Goal: Task Accomplishment & Management: Use online tool/utility

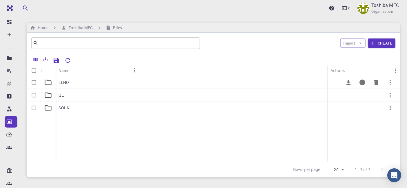
scroll to position [80, 0]
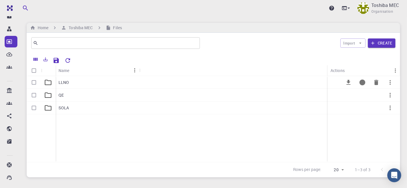
click at [59, 80] on p "LLNO" at bounding box center [64, 83] width 11 height 6
click at [86, 108] on div "NVT" at bounding box center [98, 108] width 84 height 13
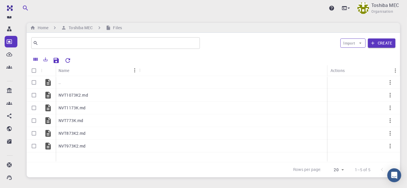
click at [360, 43] on icon "button" at bounding box center [360, 43] width 2 height 1
click at [359, 55] on span "Upload File" at bounding box center [365, 55] width 19 height 6
click at [360, 44] on icon "button" at bounding box center [360, 43] width 5 height 5
click at [358, 52] on span "Upload File" at bounding box center [365, 55] width 19 height 6
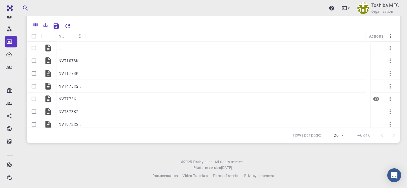
scroll to position [3, 0]
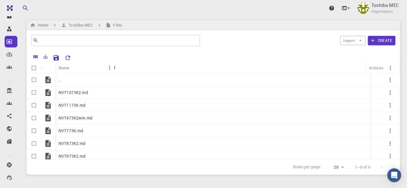
drag, startPoint x: 87, startPoint y: 67, endPoint x: 124, endPoint y: 70, distance: 37.0
click at [117, 67] on div "Name" at bounding box center [115, 67] width 6 height 11
click at [360, 41] on icon "button" at bounding box center [360, 40] width 5 height 5
click at [356, 53] on span "Upload File" at bounding box center [365, 52] width 19 height 6
drag, startPoint x: 83, startPoint y: 68, endPoint x: 128, endPoint y: 69, distance: 44.6
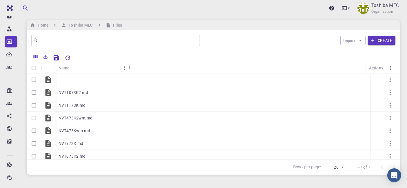
click at [128, 69] on div "Name" at bounding box center [130, 67] width 6 height 11
click at [361, 39] on icon "button" at bounding box center [360, 40] width 5 height 5
click at [354, 51] on div at bounding box center [350, 52] width 10 height 6
drag, startPoint x: 85, startPoint y: 68, endPoint x: 118, endPoint y: 67, distance: 33.0
click at [118, 67] on div "Name" at bounding box center [119, 67] width 6 height 11
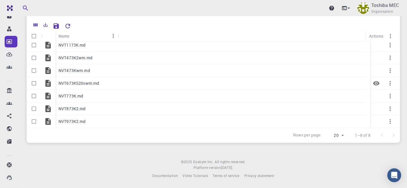
scroll to position [0, 0]
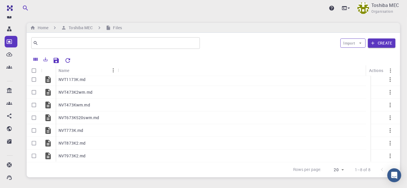
click at [362, 43] on icon "button" at bounding box center [360, 43] width 5 height 5
click at [355, 52] on div at bounding box center [350, 55] width 10 height 6
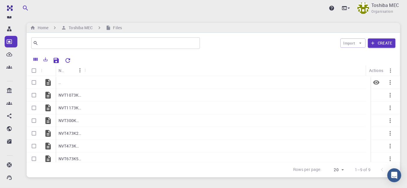
click at [64, 81] on div ".." at bounding box center [70, 82] width 29 height 13
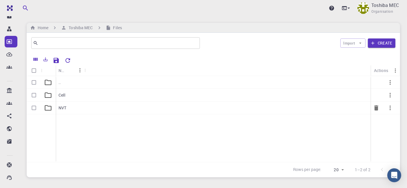
click at [82, 107] on div "NVT" at bounding box center [70, 108] width 29 height 13
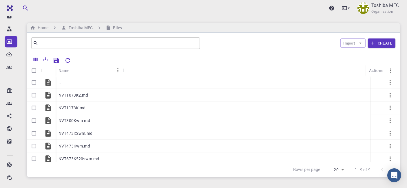
drag, startPoint x: 86, startPoint y: 70, endPoint x: 124, endPoint y: 70, distance: 37.9
click at [124, 70] on div "Name" at bounding box center [123, 70] width 6 height 11
click at [61, 83] on div ".." at bounding box center [89, 82] width 67 height 13
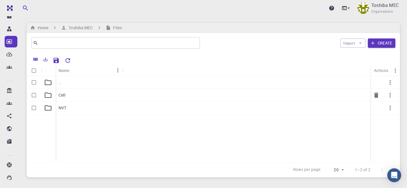
click at [74, 96] on div "Cell" at bounding box center [89, 95] width 67 height 13
click at [389, 93] on icon "button" at bounding box center [390, 95] width 7 height 7
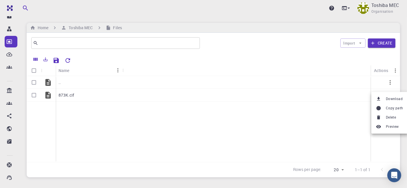
click at [392, 111] on span "Copy path" at bounding box center [394, 108] width 17 height 6
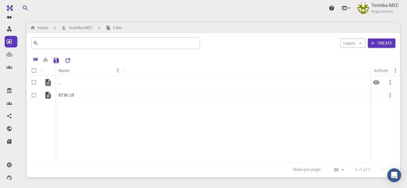
click at [61, 80] on p ".." at bounding box center [60, 83] width 2 height 6
click at [71, 106] on div "NVT" at bounding box center [89, 108] width 67 height 13
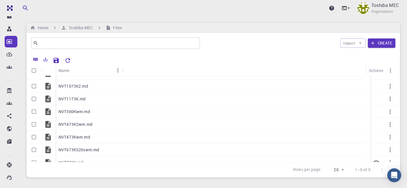
scroll to position [9, 0]
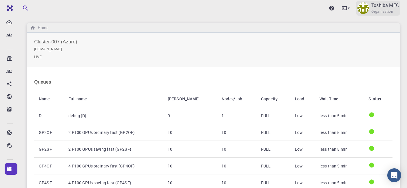
click at [382, 6] on p "Toshiba MEC" at bounding box center [385, 5] width 28 height 7
click at [374, 4] on p "Toshiba MEC" at bounding box center [385, 5] width 28 height 7
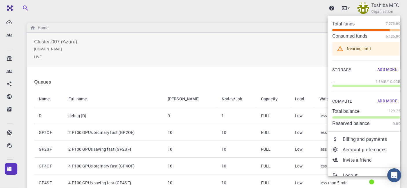
scroll to position [22, 0]
drag, startPoint x: 363, startPoint y: 139, endPoint x: 208, endPoint y: 101, distance: 159.7
click at [363, 139] on p "Billing and payments" at bounding box center [372, 138] width 58 height 7
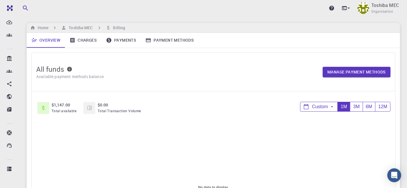
click at [120, 41] on link "Payments" at bounding box center [120, 40] width 39 height 15
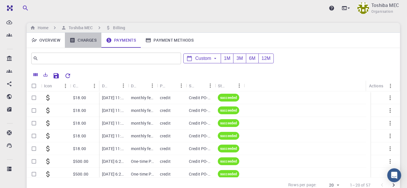
click at [83, 45] on link "Charges" at bounding box center [83, 40] width 37 height 15
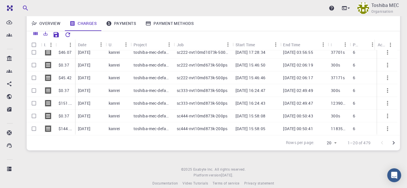
scroll to position [43, 0]
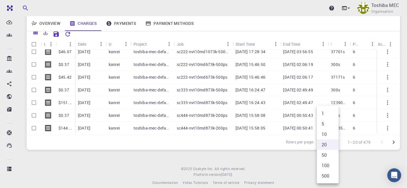
click at [335, 143] on body "Ent Dashboard Create New Job New Material Create Material Upload File Import fr…" at bounding box center [203, 76] width 407 height 238
click at [332, 153] on li "50" at bounding box center [328, 155] width 22 height 10
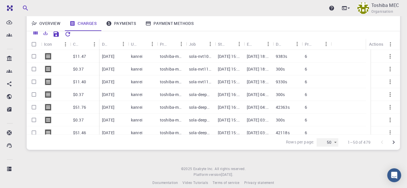
scroll to position [552, 0]
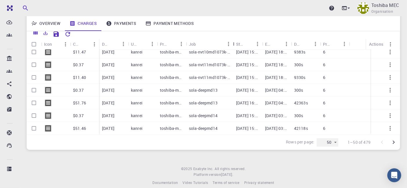
drag, startPoint x: 213, startPoint y: 45, endPoint x: 225, endPoint y: 69, distance: 26.6
click at [231, 46] on div "Job" at bounding box center [234, 44] width 6 height 11
click at [337, 143] on body "Ent Dashboard Create New Job New Material Create Material Upload File Import fr…" at bounding box center [203, 76] width 407 height 238
click at [329, 165] on li "100" at bounding box center [328, 165] width 22 height 10
type input "100"
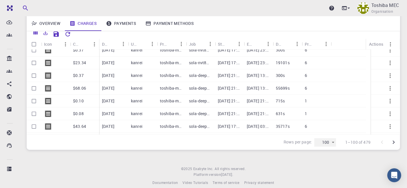
scroll to position [1131, 0]
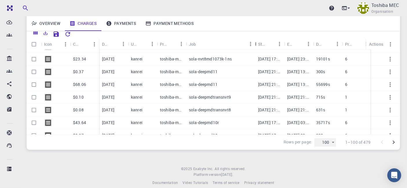
drag, startPoint x: 214, startPoint y: 45, endPoint x: 254, endPoint y: 45, distance: 40.3
click at [254, 45] on div "Job" at bounding box center [256, 44] width 6 height 11
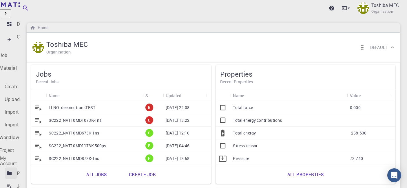
click at [10, 168] on link "Projects" at bounding box center [11, 174] width 13 height 12
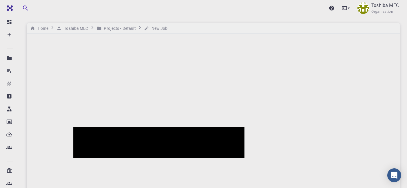
drag, startPoint x: 118, startPoint y: 41, endPoint x: 43, endPoint y: 41, distance: 75.0
paste input "LLNO_deepmdtransTEST"
type input "LLNO_deepmdtransTEST2"
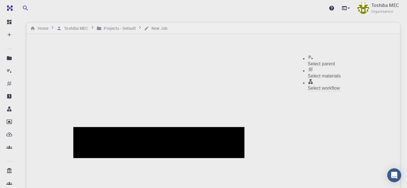
click at [322, 79] on li "Select workflow" at bounding box center [324, 85] width 33 height 12
drag, startPoint x: 108, startPoint y: 72, endPoint x: 129, endPoint y: 72, distance: 20.6
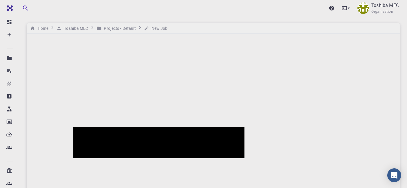
checkbox input "true"
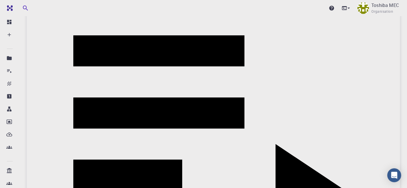
scroll to position [96, 0]
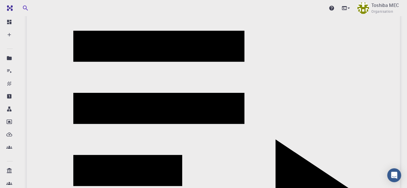
scroll to position [0, 0]
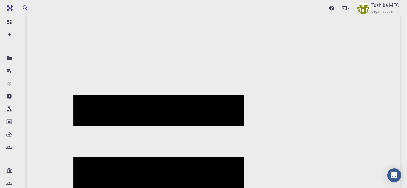
type input "1"
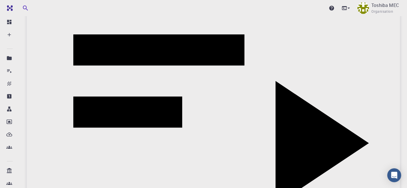
scroll to position [158, 0]
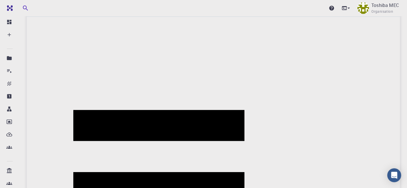
scroll to position [16, 0]
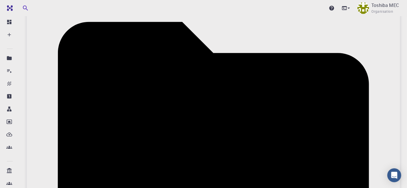
scroll to position [78, 0]
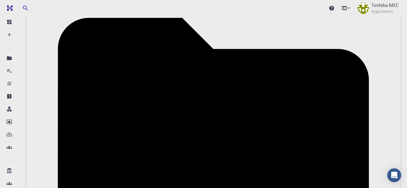
type input "50"
drag, startPoint x: 84, startPoint y: 34, endPoint x: 137, endPoint y: 34, distance: 53.0
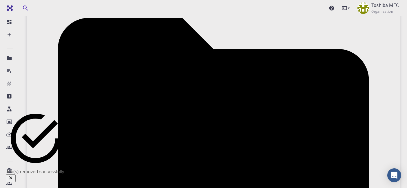
scroll to position [220, 0]
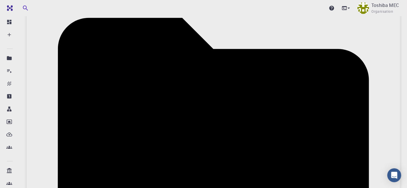
drag, startPoint x: 85, startPoint y: 34, endPoint x: 133, endPoint y: 34, distance: 47.2
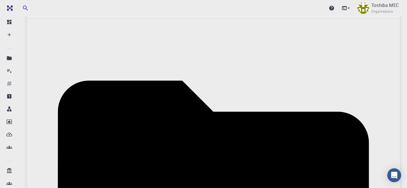
scroll to position [13, 0]
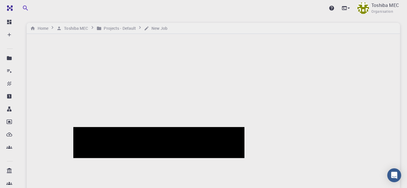
click at [320, 86] on span "Select workflow" at bounding box center [324, 88] width 32 height 5
drag, startPoint x: 67, startPoint y: 71, endPoint x: 124, endPoint y: 104, distance: 65.7
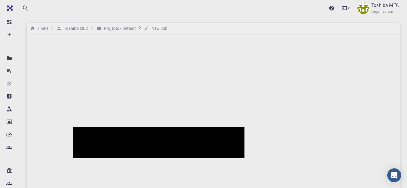
scroll to position [161, 0]
checkbox input "true"
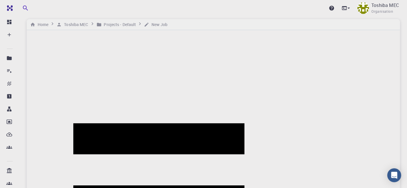
scroll to position [0, 0]
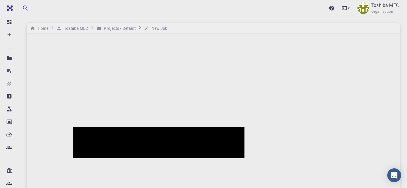
drag, startPoint x: 117, startPoint y: 41, endPoint x: 47, endPoint y: 42, distance: 69.5
paste input "LLNO_deepmdtransTEST2"
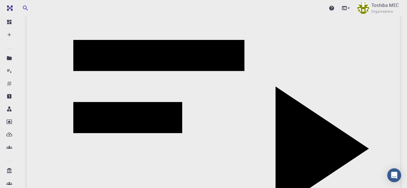
scroll to position [163, 0]
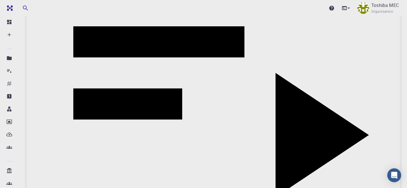
type input "LLNO_deepmdtransTEST"
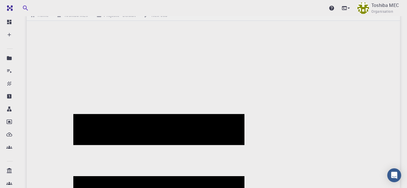
scroll to position [10, 0]
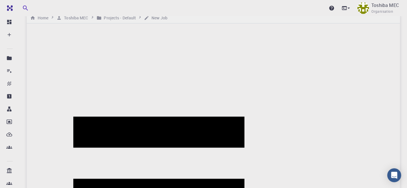
type input "1"
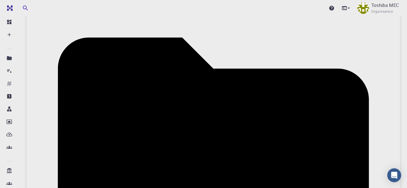
scroll to position [0, 180]
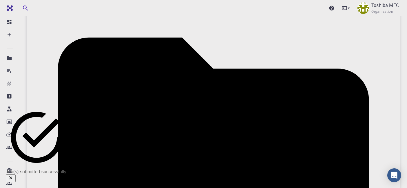
scroll to position [0, 142]
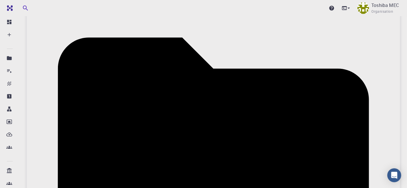
drag, startPoint x: 85, startPoint y: 54, endPoint x: 146, endPoint y: 54, distance: 60.8
drag, startPoint x: 150, startPoint y: 55, endPoint x: 83, endPoint y: 58, distance: 67.3
drag, startPoint x: 84, startPoint y: 56, endPoint x: 116, endPoint y: 56, distance: 31.9
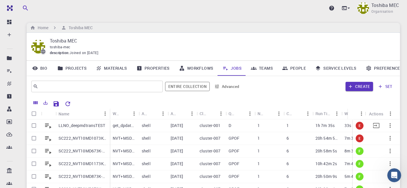
click at [87, 129] on div "LLNO_deepmdtransTEST" at bounding box center [83, 126] width 54 height 13
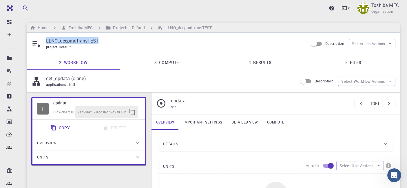
drag, startPoint x: 100, startPoint y: 42, endPoint x: 46, endPoint y: 41, distance: 53.9
click at [46, 41] on p "LLNO_deepmdtransTEST" at bounding box center [175, 40] width 258 height 7
copy p "LLNO_deepmdtransTEST"
click at [124, 39] on p "LLNO_deepmdtransTEST" at bounding box center [175, 40] width 258 height 7
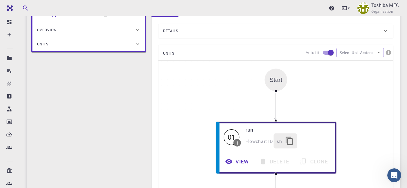
scroll to position [154, 0]
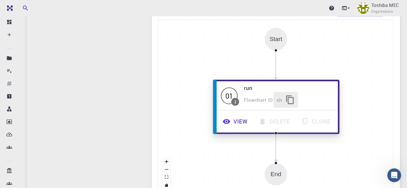
click at [238, 125] on button "View" at bounding box center [236, 122] width 36 height 16
click at [238, 118] on button "View" at bounding box center [236, 122] width 36 height 16
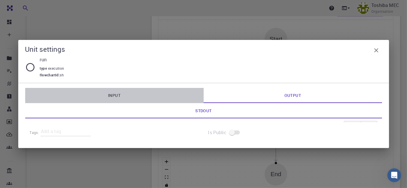
click at [117, 96] on link "Input" at bounding box center [114, 95] width 178 height 15
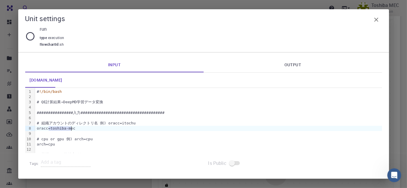
drag, startPoint x: 49, startPoint y: 129, endPoint x: 69, endPoint y: 128, distance: 20.6
click at [71, 128] on div "oracc=toshiba-mec" at bounding box center [208, 128] width 347 height 5
copy div "toshiba-mec"
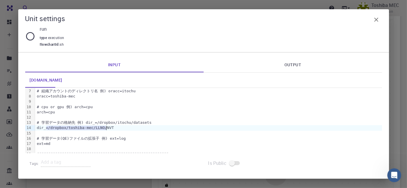
drag, startPoint x: 47, startPoint y: 129, endPoint x: 103, endPoint y: 128, distance: 55.6
click at [107, 129] on div "dir_=/dropbox/toshiba-mec/LLNO/NVT" at bounding box center [208, 127] width 347 height 5
copy div "/dropbox/toshiba-mec/LLNO/NVT"
click at [378, 20] on icon "button" at bounding box center [376, 19] width 7 height 7
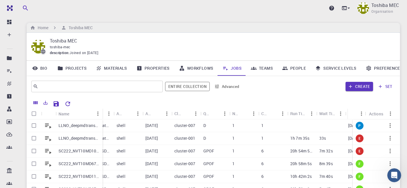
drag, startPoint x: 84, startPoint y: 114, endPoint x: 102, endPoint y: 111, distance: 18.2
click at [102, 111] on div "Name" at bounding box center [103, 113] width 6 height 11
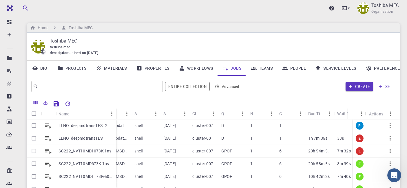
drag, startPoint x: 102, startPoint y: 111, endPoint x: 121, endPoint y: 144, distance: 38.5
click at [116, 111] on div "Name" at bounding box center [117, 113] width 6 height 11
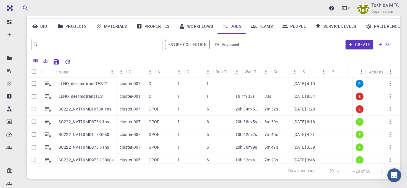
scroll to position [0, 107]
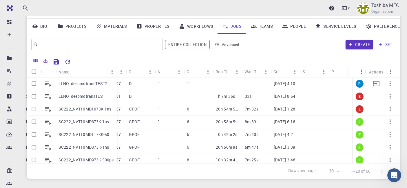
click at [387, 85] on icon "button" at bounding box center [390, 83] width 7 height 7
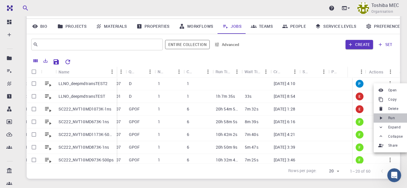
click at [392, 117] on span "Run" at bounding box center [391, 118] width 7 height 6
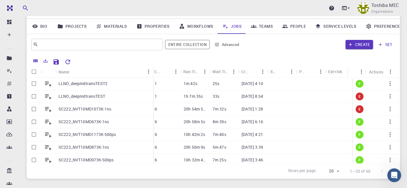
drag, startPoint x: 84, startPoint y: 70, endPoint x: 153, endPoint y: 65, distance: 68.8
click at [153, 65] on div "Name Workflow Name Application Application Version Cluster Queue Nodes Cores Ru…" at bounding box center [213, 117] width 373 height 124
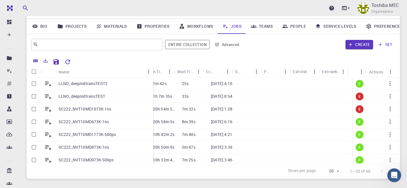
scroll to position [0, 67]
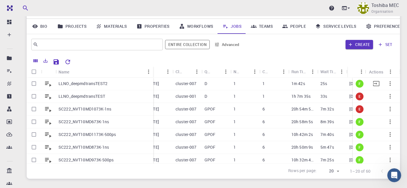
click at [83, 84] on p "LLNO_deepmdtransTEST2" at bounding box center [83, 84] width 49 height 6
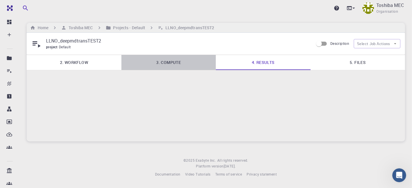
click at [178, 62] on link "3. Compute" at bounding box center [168, 62] width 95 height 15
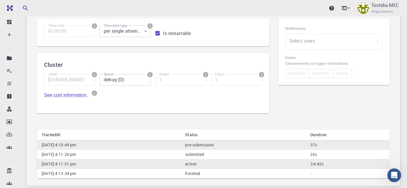
scroll to position [80, 0]
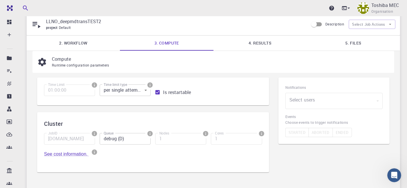
click at [359, 45] on link "5. Files" at bounding box center [353, 43] width 93 height 15
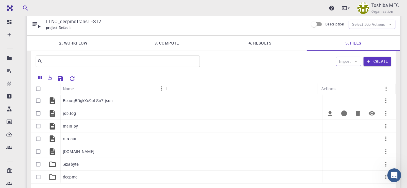
scroll to position [52, 0]
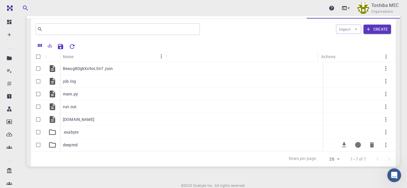
click at [77, 148] on p "deepmd" at bounding box center [70, 145] width 15 height 6
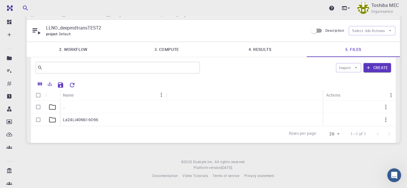
scroll to position [13, 0]
click at [77, 122] on p "La24Li40Nb16O96" at bounding box center [80, 120] width 35 height 6
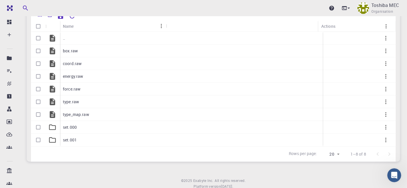
scroll to position [0, 0]
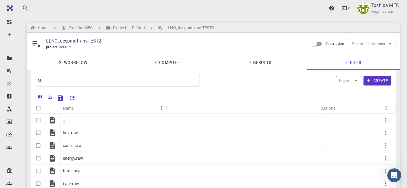
click at [167, 62] on link "3. Compute" at bounding box center [166, 62] width 93 height 15
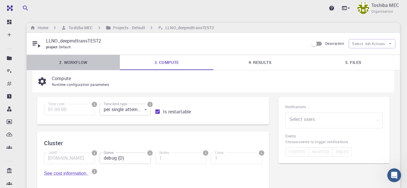
click at [70, 62] on link "2. Workflow" at bounding box center [73, 62] width 93 height 15
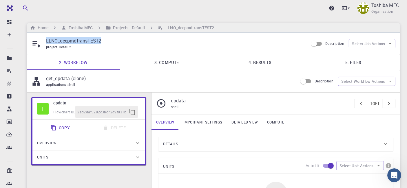
drag, startPoint x: 80, startPoint y: 43, endPoint x: 44, endPoint y: 42, distance: 36.3
click at [44, 42] on div "LLNO_deepmdtransTEST2 project Default" at bounding box center [169, 43] width 277 height 13
copy p "LLNO_deepmdtransTEST2"
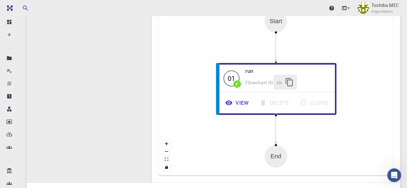
scroll to position [182, 0]
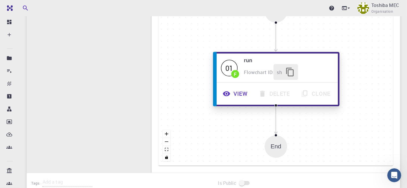
click at [238, 93] on button "View" at bounding box center [236, 94] width 36 height 16
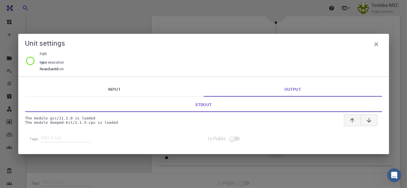
click at [116, 91] on link "Input" at bounding box center [114, 89] width 178 height 15
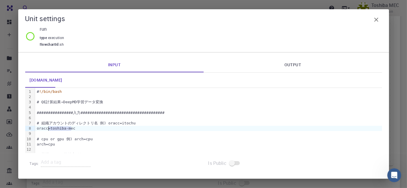
drag, startPoint x: 71, startPoint y: 129, endPoint x: 50, endPoint y: 129, distance: 21.4
click at [50, 129] on div "oracc=toshiba-mec" at bounding box center [208, 128] width 347 height 5
copy div "toshiba-mec"
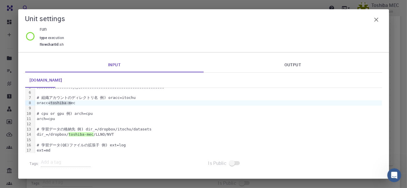
scroll to position [32, 0]
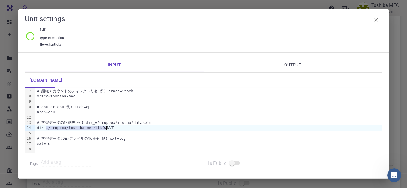
drag, startPoint x: 47, startPoint y: 129, endPoint x: 107, endPoint y: 128, distance: 60.5
click at [110, 128] on div "dir_=/dropbox/toshiba-mec/LLNO/NVT" at bounding box center [208, 127] width 347 height 5
copy div "/dropbox/toshiba-mec/LLNO/NVT"
click at [378, 21] on icon "button" at bounding box center [376, 19] width 7 height 7
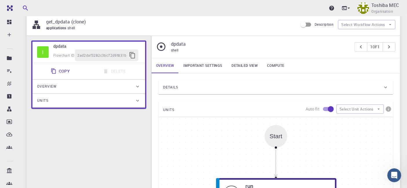
scroll to position [52, 0]
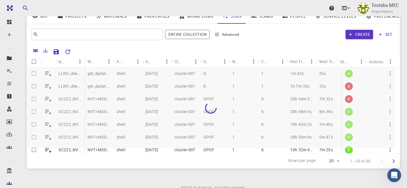
scroll to position [42, 0]
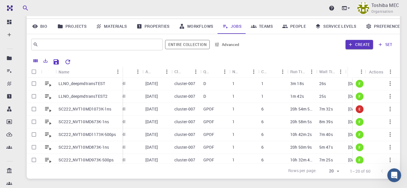
drag, startPoint x: 84, startPoint y: 70, endPoint x: 122, endPoint y: 69, distance: 38.0
click at [122, 69] on div "Name" at bounding box center [123, 71] width 6 height 11
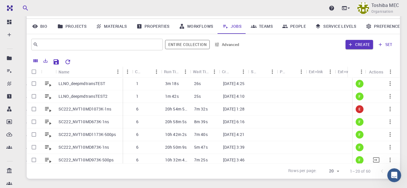
scroll to position [0, 164]
click at [86, 85] on p "LLNO_deepmdtransTEST" at bounding box center [82, 84] width 47 height 6
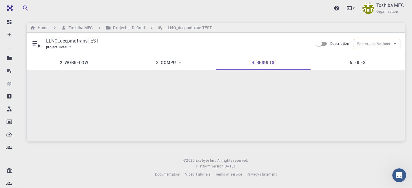
click at [164, 62] on link "3. Compute" at bounding box center [168, 62] width 95 height 15
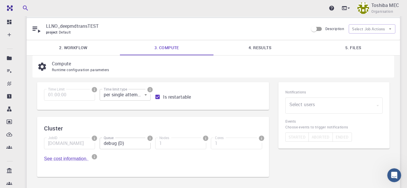
scroll to position [8, 0]
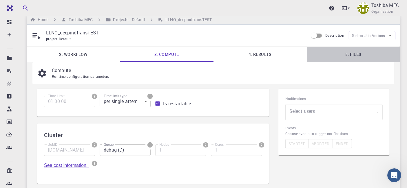
click at [352, 52] on link "5. Files" at bounding box center [353, 54] width 93 height 15
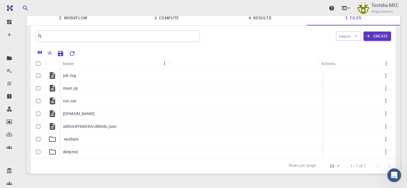
scroll to position [47, 0]
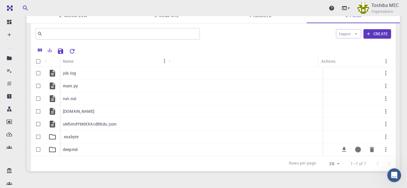
click at [77, 150] on p "deepmd" at bounding box center [70, 150] width 15 height 6
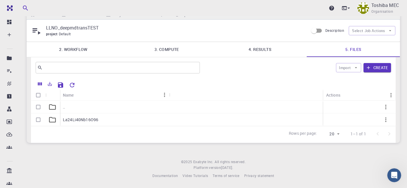
scroll to position [13, 0]
click at [81, 121] on p "La24Li40Nb16O96" at bounding box center [80, 120] width 35 height 6
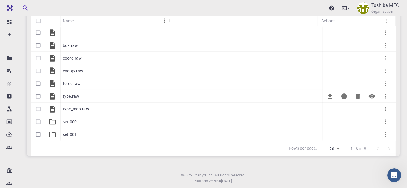
scroll to position [0, 0]
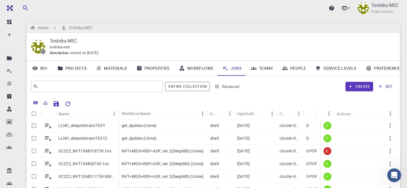
scroll to position [42, 0]
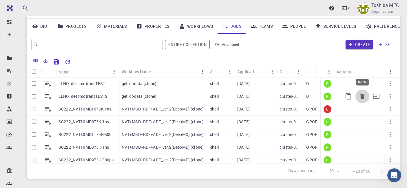
click at [360, 96] on icon "Delete" at bounding box center [362, 96] width 4 height 5
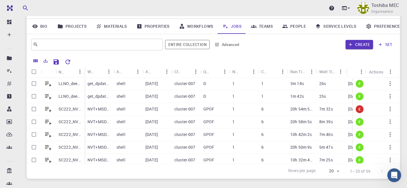
drag, startPoint x: 85, startPoint y: 71, endPoint x: 106, endPoint y: 69, distance: 21.2
click at [120, 69] on div "Workflow Name Application Application Version Cluster Queue Nodes Cores Run Tim…" at bounding box center [288, 71] width 406 height 11
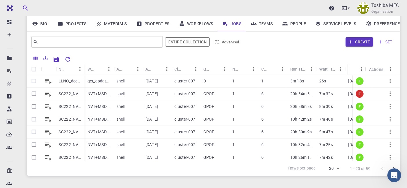
scroll to position [45, 0]
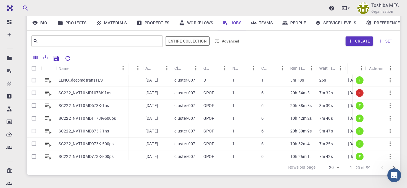
drag, startPoint x: 84, startPoint y: 67, endPoint x: 127, endPoint y: 66, distance: 43.2
click at [127, 66] on div "Name" at bounding box center [128, 68] width 6 height 11
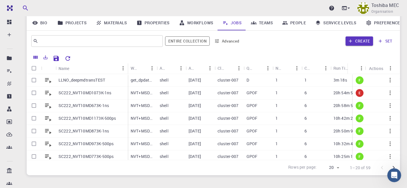
scroll to position [13, 0]
